Goal: Find specific page/section: Find specific page/section

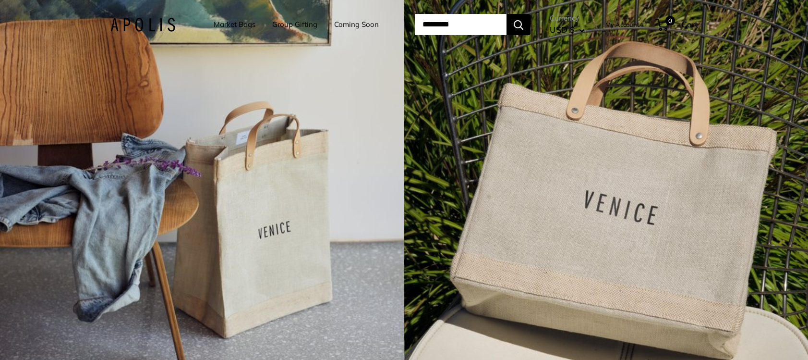
click at [214, 22] on link "Market Bags" at bounding box center [235, 24] width 42 height 13
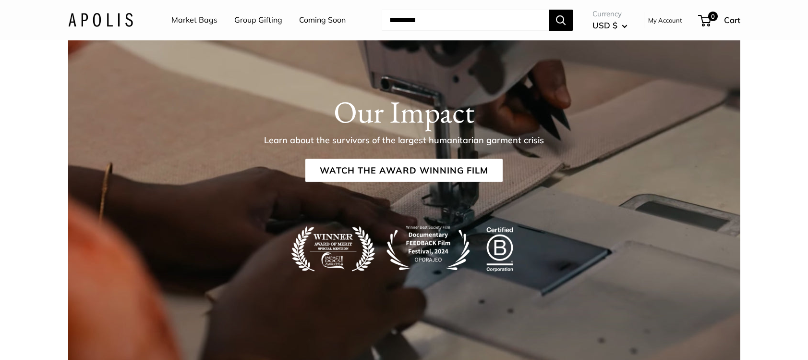
scroll to position [1667, 0]
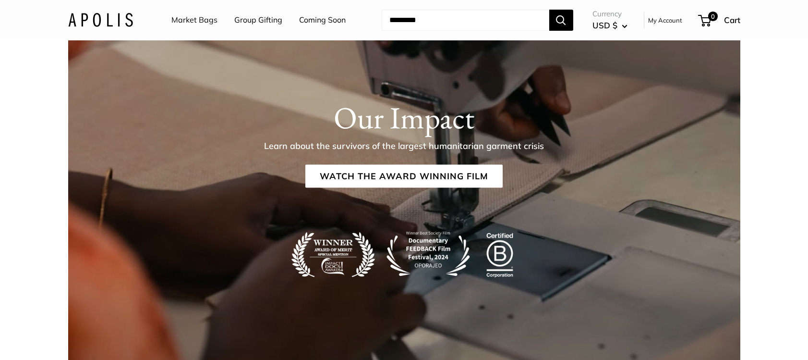
click at [188, 24] on link "Market Bags" at bounding box center [194, 20] width 46 height 14
